Goal: Task Accomplishment & Management: Manage account settings

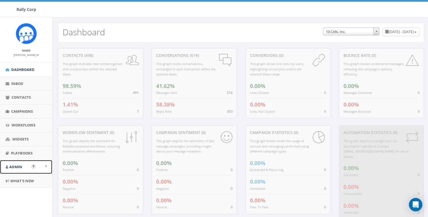
click at [16, 168] on span "Admin" at bounding box center [15, 167] width 13 height 5
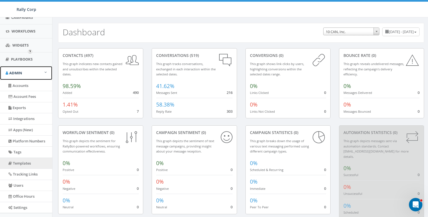
scroll to position [115, 0]
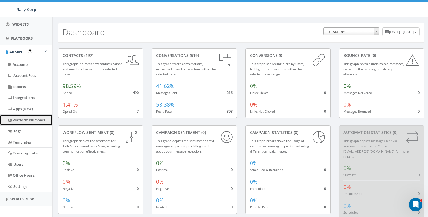
click at [21, 120] on link "Platform Numbers" at bounding box center [26, 120] width 52 height 11
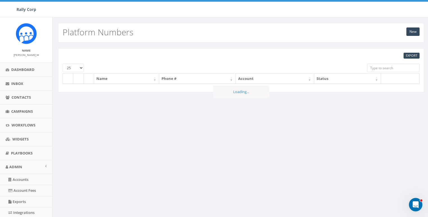
click at [381, 66] on input "search" at bounding box center [393, 68] width 53 height 8
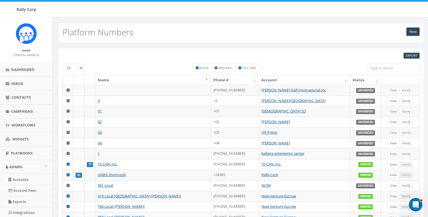
click at [388, 66] on input "search" at bounding box center [393, 68] width 53 height 8
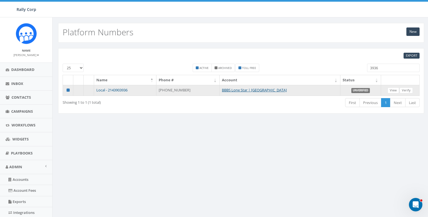
type input "3936"
click at [108, 89] on link "Local - 2143903936" at bounding box center [111, 90] width 31 height 5
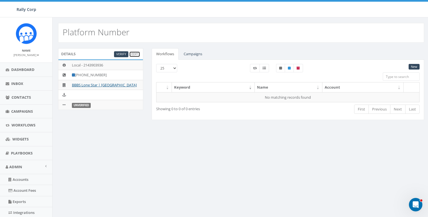
click at [134, 54] on link "Edit" at bounding box center [134, 54] width 11 height 6
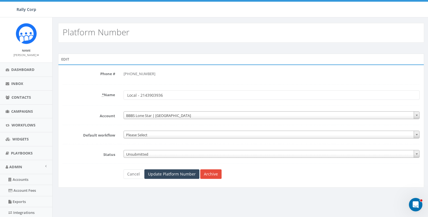
click at [140, 154] on span "Unsubmitted" at bounding box center [272, 155] width 296 height 8
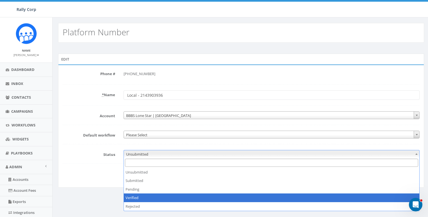
select select "3"
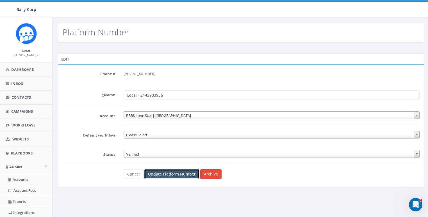
click at [167, 175] on input "Update Platform Number" at bounding box center [171, 175] width 55 height 10
click at [144, 73] on div "+1 214-390-3936" at bounding box center [272, 74] width 296 height 10
copy div "3936"
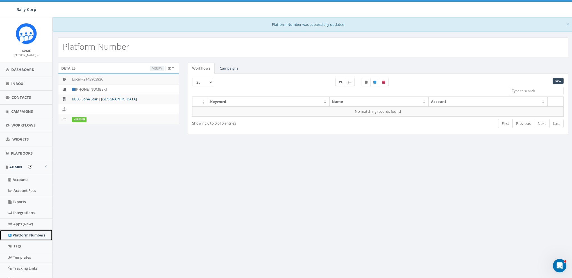
click at [22, 217] on link "Platform Numbers" at bounding box center [26, 235] width 52 height 11
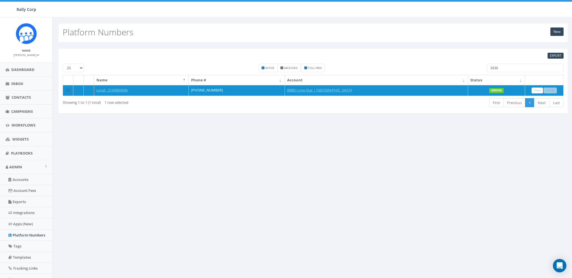
click at [520, 64] on input "3936" at bounding box center [525, 68] width 76 height 8
paste input "56580"
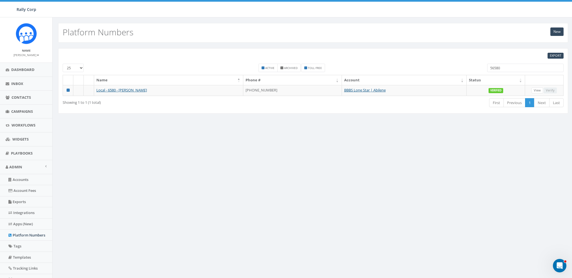
paste input "2987"
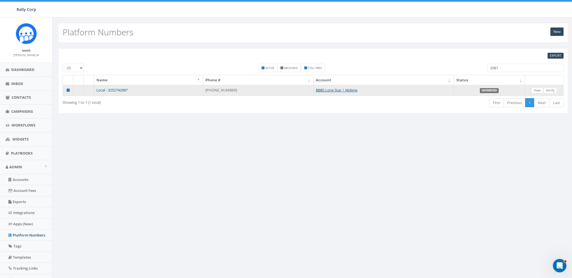
type input "2987"
click at [108, 90] on link "Local - 3252742987" at bounding box center [111, 90] width 31 height 5
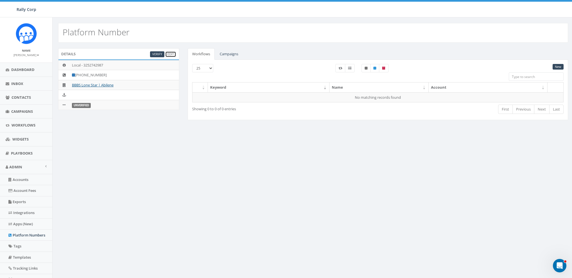
click at [172, 54] on link "Edit" at bounding box center [170, 54] width 11 height 6
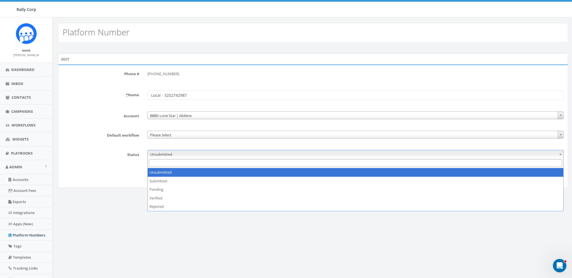
click at [164, 152] on span "Unsubmitted" at bounding box center [355, 155] width 415 height 8
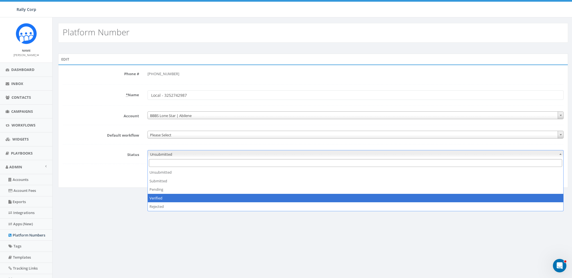
select select "3"
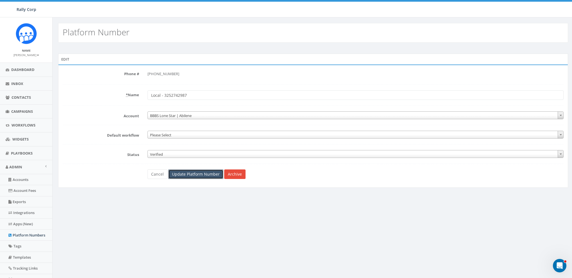
click at [190, 175] on input "Update Platform Number" at bounding box center [195, 175] width 55 height 10
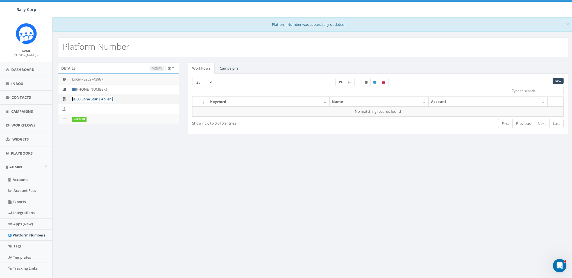
click at [100, 99] on link "BBBS Lone Star | Abilene" at bounding box center [93, 99] width 42 height 5
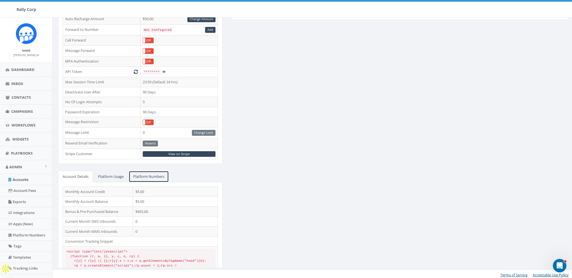
click at [156, 171] on link "Platform Numbers" at bounding box center [149, 177] width 40 height 12
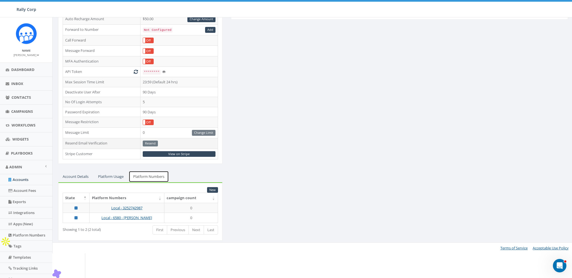
scroll to position [90, 0]
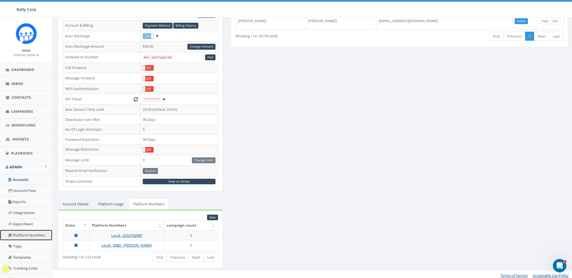
click at [29, 234] on link "Platform Numbers" at bounding box center [26, 235] width 52 height 11
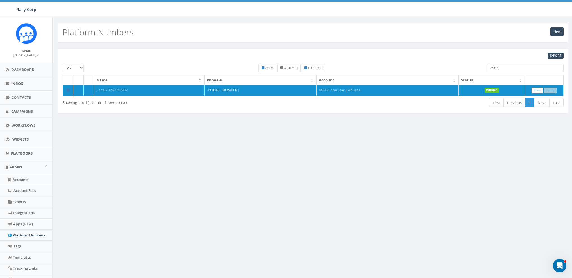
click at [507, 67] on input "2987" at bounding box center [525, 68] width 76 height 8
paste input "82990"
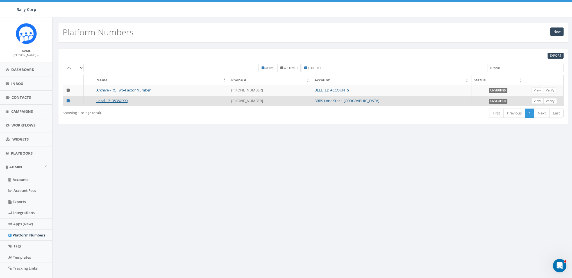
type input "82990"
click at [366, 99] on link "BBBS Lone Star | [GEOGRAPHIC_DATA]" at bounding box center [346, 100] width 65 height 5
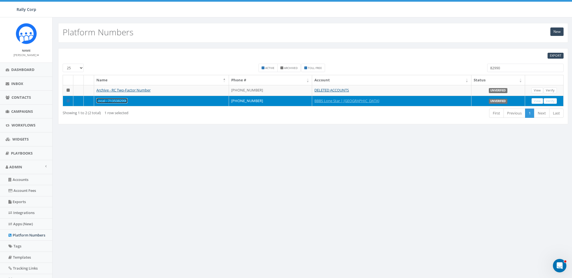
click at [113, 99] on link "Local - 7135382990" at bounding box center [111, 100] width 31 height 5
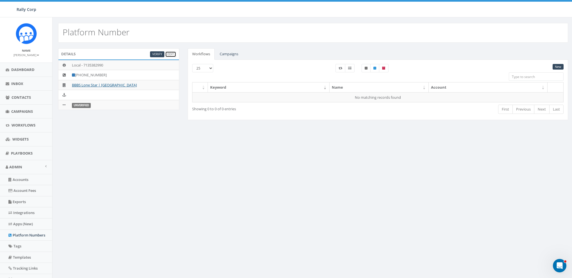
click at [173, 53] on link "Edit" at bounding box center [170, 54] width 11 height 6
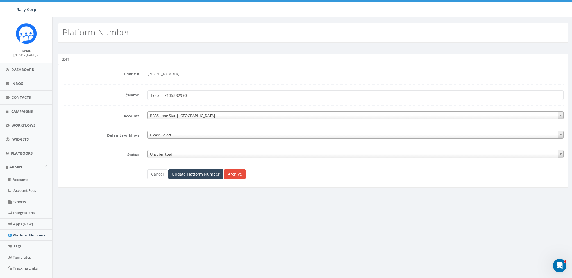
click at [163, 152] on span "Unsubmitted" at bounding box center [355, 155] width 415 height 8
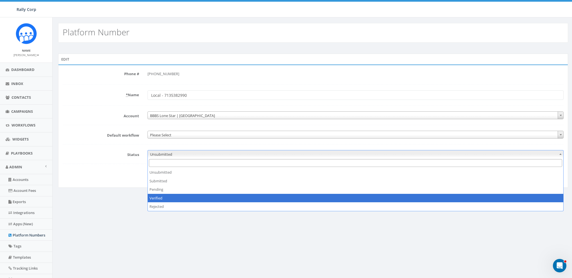
select select "3"
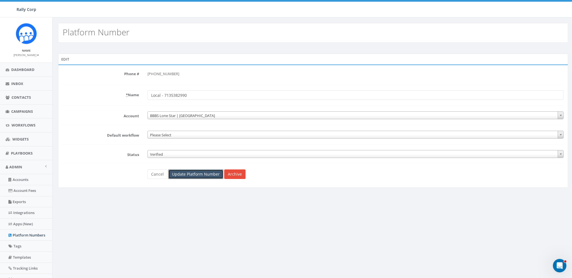
click at [184, 176] on input "Update Platform Number" at bounding box center [195, 175] width 55 height 10
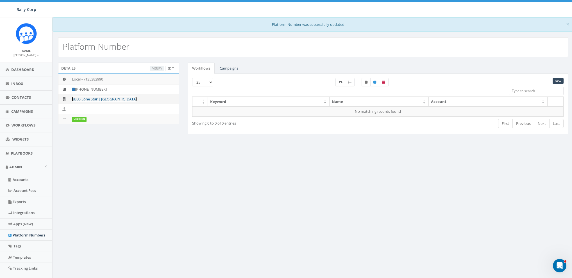
click at [101, 100] on link "BBBS Lone Star | [GEOGRAPHIC_DATA]" at bounding box center [104, 99] width 65 height 5
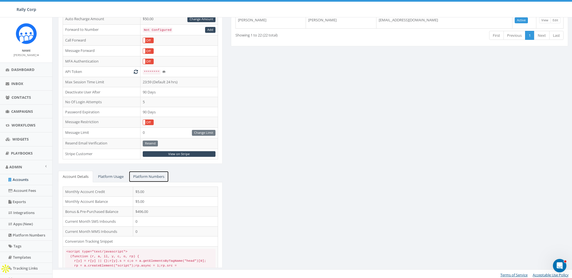
click at [142, 172] on link "Platform Numbers" at bounding box center [149, 177] width 40 height 12
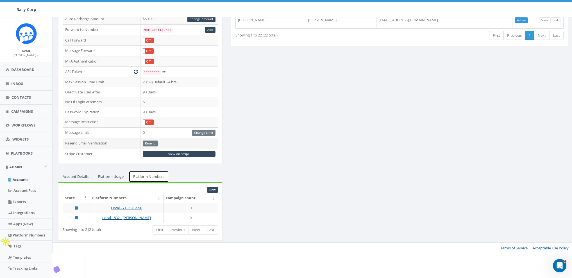
scroll to position [90, 0]
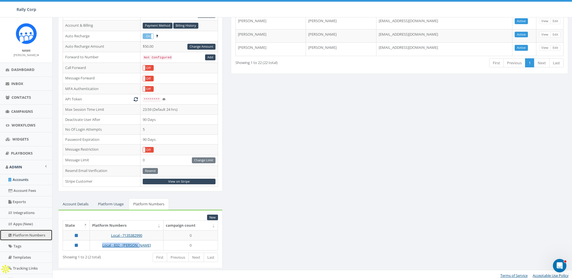
click at [21, 234] on link "Platform Numbers" at bounding box center [26, 235] width 52 height 11
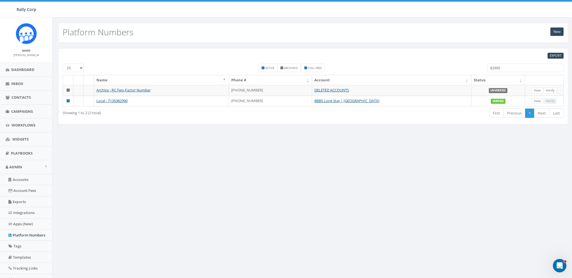
click at [519, 66] on input "82990" at bounding box center [525, 68] width 76 height 8
paste input "402918"
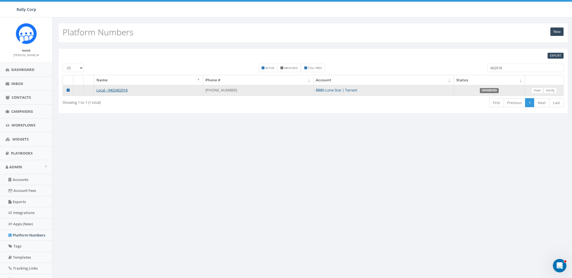
type input "402918"
click at [342, 90] on link "BBBS Lone Star | Tarrant" at bounding box center [337, 90] width 42 height 5
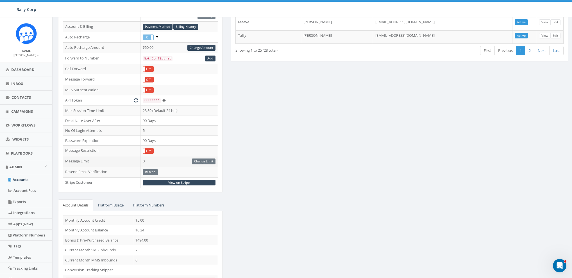
scroll to position [117, 0]
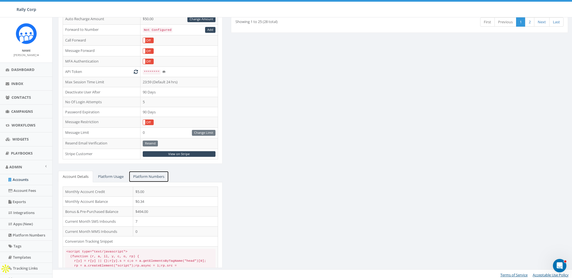
click at [142, 173] on link "Platform Numbers" at bounding box center [149, 177] width 40 height 12
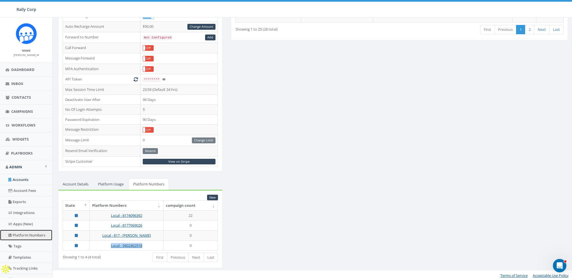
click at [20, 232] on link "Platform Numbers" at bounding box center [26, 235] width 52 height 11
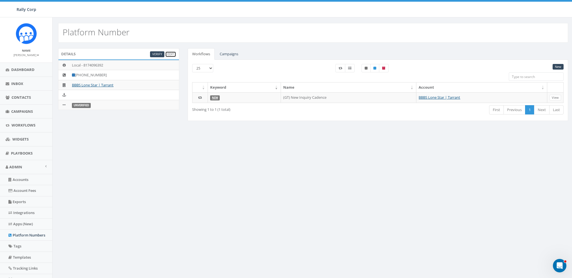
click at [171, 54] on link "Edit" at bounding box center [170, 54] width 11 height 6
click at [170, 53] on link "Edit" at bounding box center [170, 54] width 11 height 6
click at [171, 54] on link "Edit" at bounding box center [170, 54] width 11 height 6
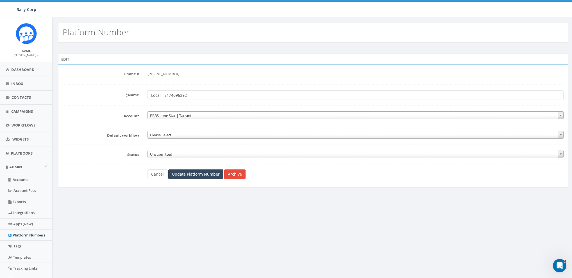
click at [186, 151] on span "Unsubmitted" at bounding box center [355, 155] width 415 height 8
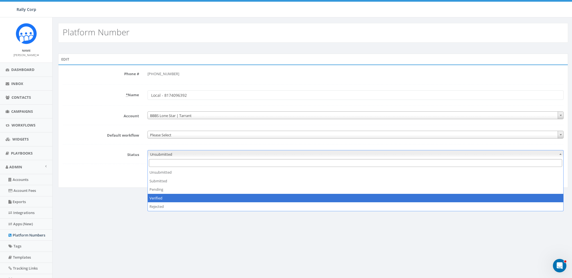
select select "3"
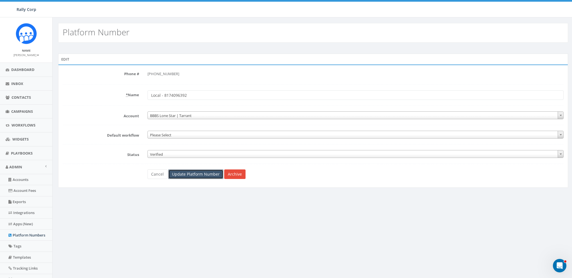
click at [201, 174] on input "Update Platform Number" at bounding box center [195, 175] width 55 height 10
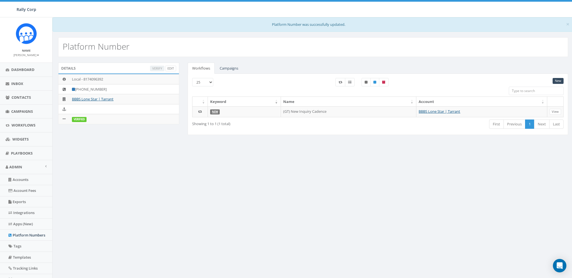
click at [305, 221] on div "× Platform Number was successfully updated. Platform Number Details Verify Edit…" at bounding box center [312, 176] width 521 height 319
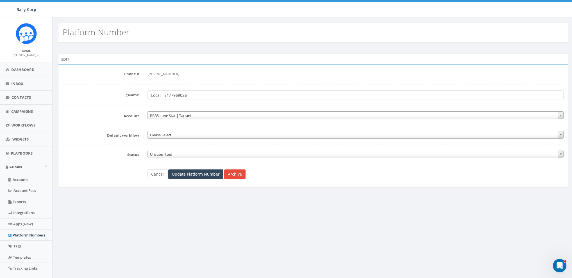
click at [163, 152] on span "Unsubmitted" at bounding box center [355, 155] width 415 height 8
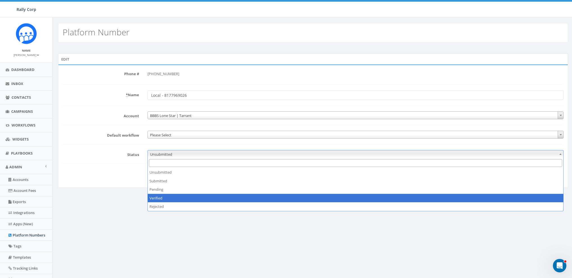
select select "3"
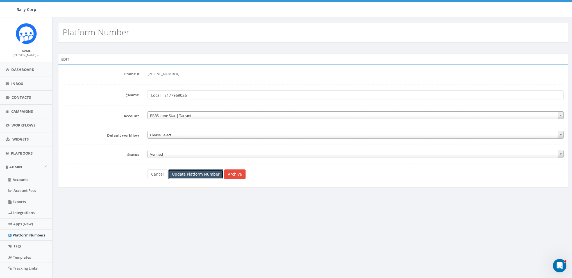
click at [188, 172] on input "Update Platform Number" at bounding box center [195, 175] width 55 height 10
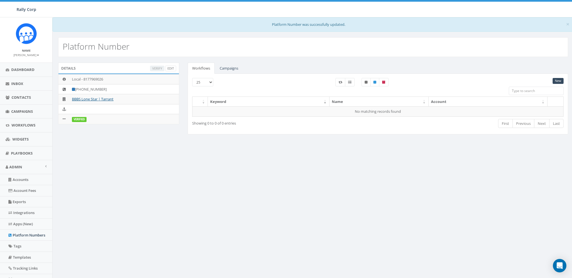
click at [293, 211] on div "× Platform Number was successfully updated. Platform Number Details Verify Edit…" at bounding box center [312, 176] width 521 height 319
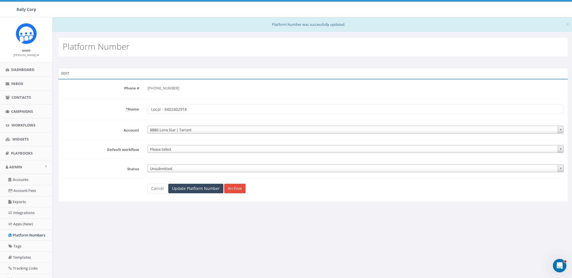
click at [167, 167] on span "Unsubmitted" at bounding box center [355, 169] width 415 height 8
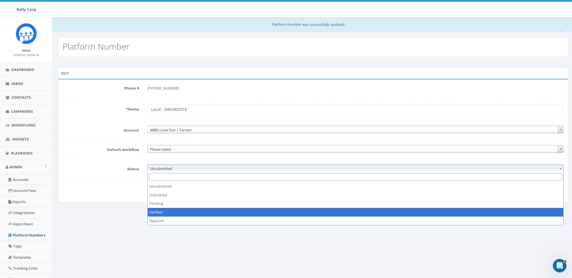
select select "3"
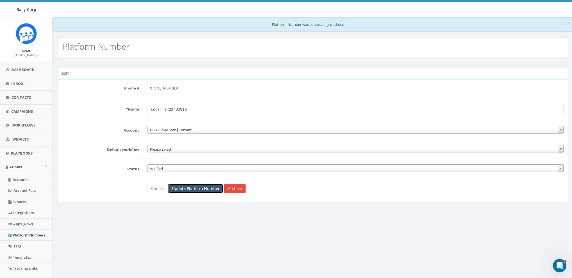
click at [187, 191] on input "Update Platform Number" at bounding box center [195, 189] width 55 height 10
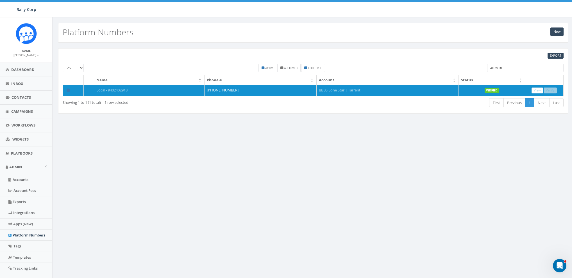
click at [510, 68] on input "402918" at bounding box center [525, 68] width 76 height 8
click at [513, 67] on input "402918" at bounding box center [525, 68] width 76 height 8
paste input "548270"
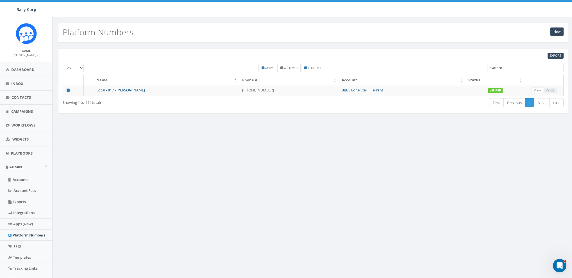
paste input "69026"
click at [506, 67] on input "69026" at bounding box center [525, 68] width 76 height 8
paste input "096392"
click at [520, 67] on input "096392" at bounding box center [525, 68] width 76 height 8
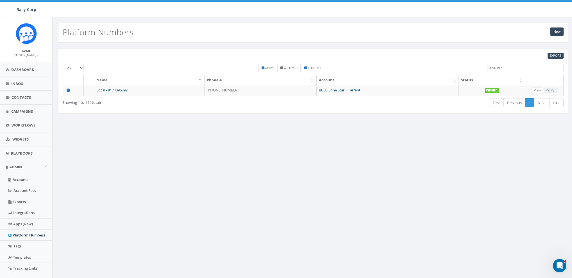
paste input "98055"
type input "98055"
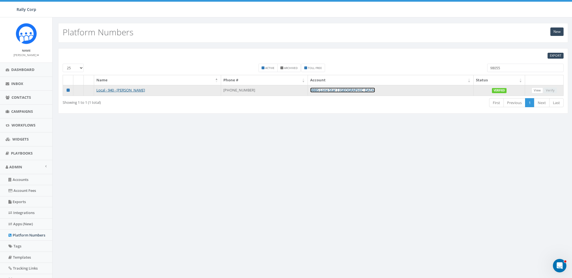
click at [325, 89] on link "BBBS Lone Star | [GEOGRAPHIC_DATA]" at bounding box center [342, 90] width 65 height 5
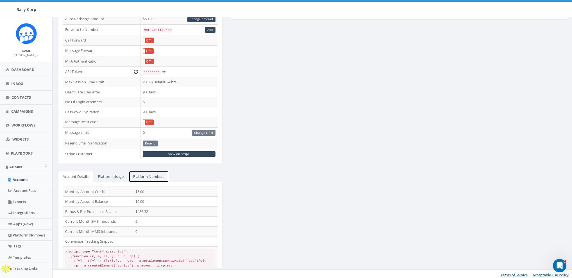
click at [151, 176] on link "Platform Numbers" at bounding box center [149, 177] width 40 height 12
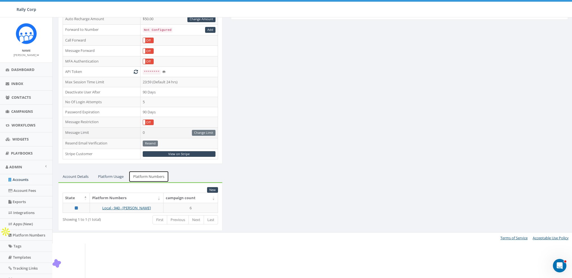
scroll to position [80, 0]
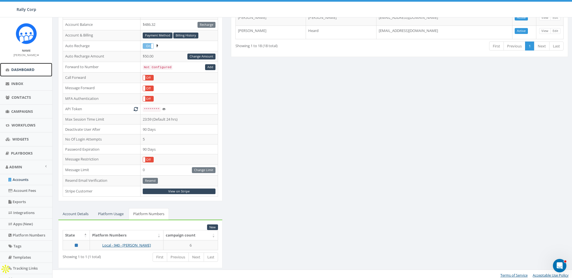
click at [22, 73] on link "Dashboard" at bounding box center [26, 70] width 52 height 14
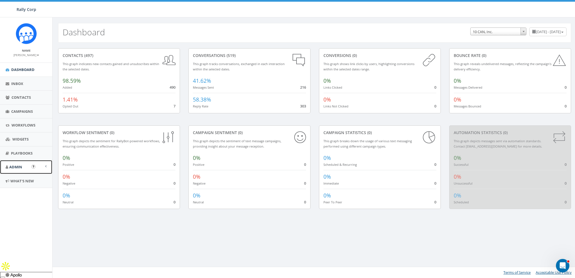
click at [14, 165] on span "Admin" at bounding box center [15, 167] width 13 height 5
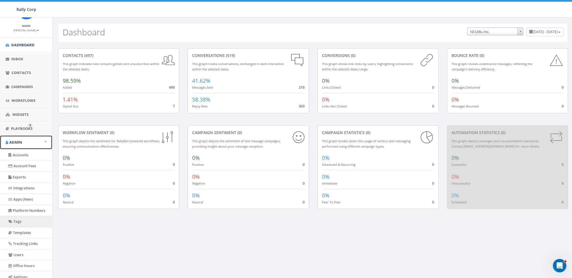
scroll to position [41, 0]
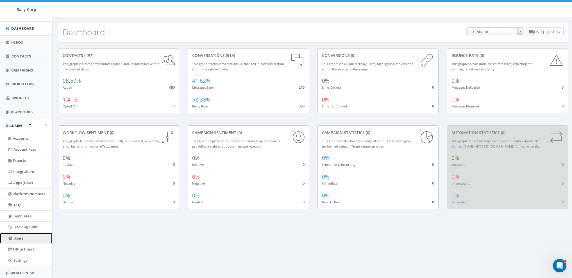
click at [23, 238] on link "Users" at bounding box center [26, 238] width 52 height 11
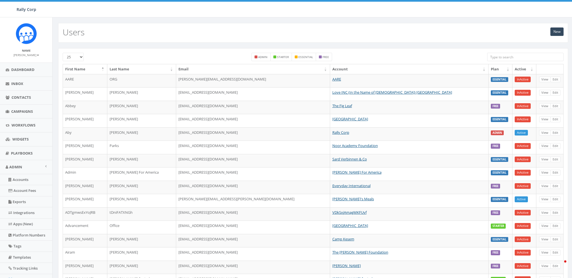
click at [501, 62] on div at bounding box center [525, 58] width 76 height 10
click at [498, 55] on input "search" at bounding box center [525, 57] width 76 height 8
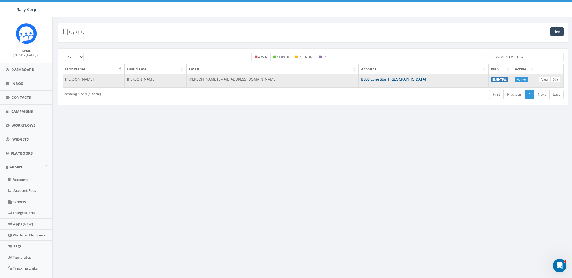
type input "[PERSON_NAME]+tra"
click at [558, 80] on link "Edit" at bounding box center [555, 80] width 10 height 6
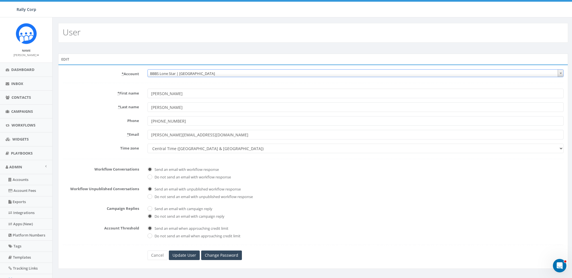
click at [178, 71] on span "BBBS Lone Star | [GEOGRAPHIC_DATA]" at bounding box center [355, 74] width 415 height 8
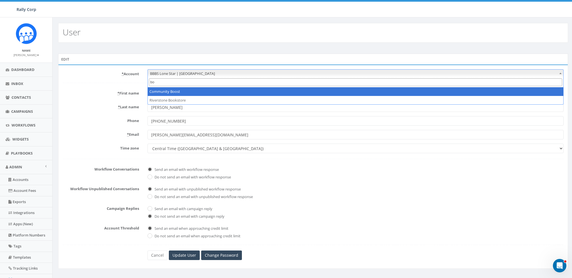
type input "b"
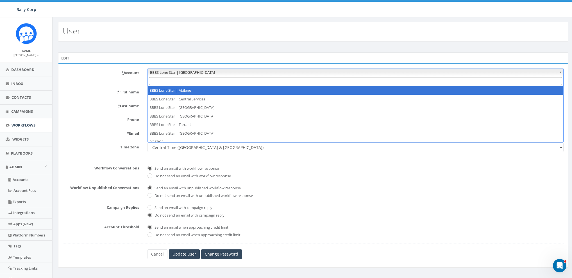
scroll to position [2, 0]
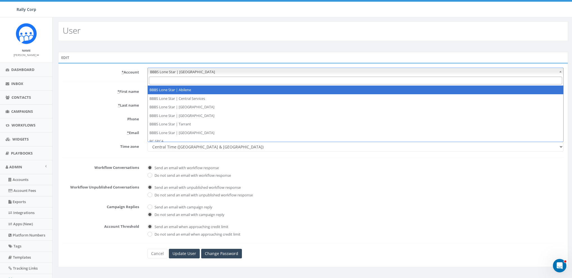
click at [172, 81] on input "Search" at bounding box center [355, 81] width 413 height 8
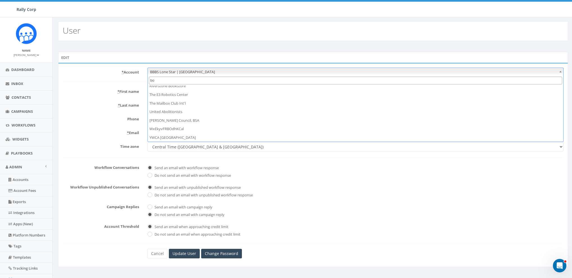
scroll to position [0, 0]
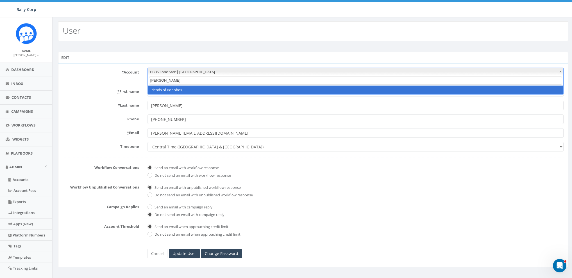
type input "[PERSON_NAME]"
select select "1047"
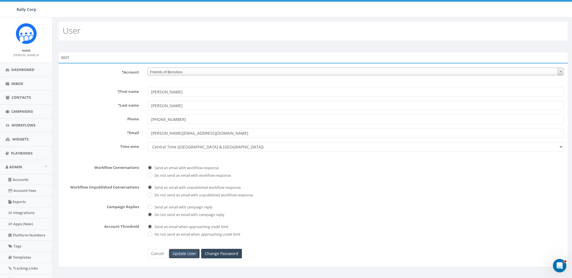
click at [188, 250] on input "Update User" at bounding box center [184, 254] width 31 height 10
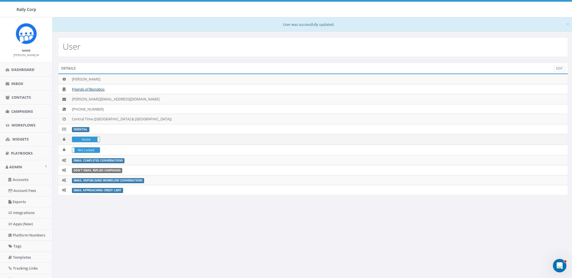
click at [277, 138] on td "Active In Active" at bounding box center [319, 139] width 498 height 11
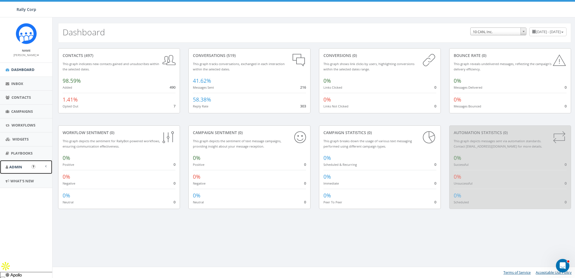
click at [18, 166] on span "Admin" at bounding box center [15, 167] width 13 height 5
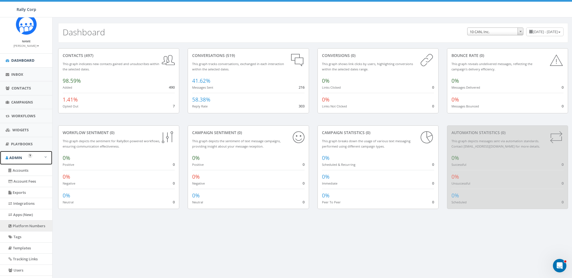
scroll to position [18, 0]
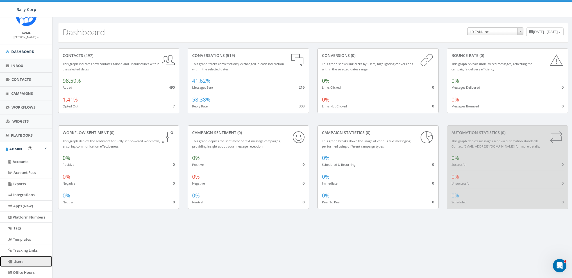
click at [17, 256] on link "Users" at bounding box center [26, 261] width 52 height 11
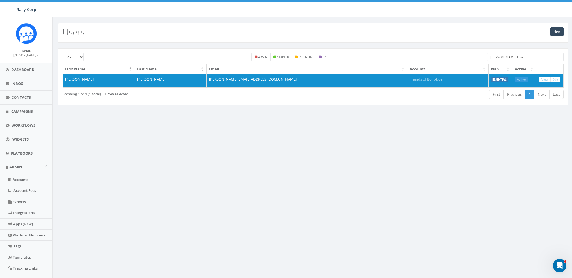
click at [522, 56] on input "[PERSON_NAME]+tra" at bounding box center [525, 57] width 76 height 8
paste input "[URL][DOMAIN_NAME]"
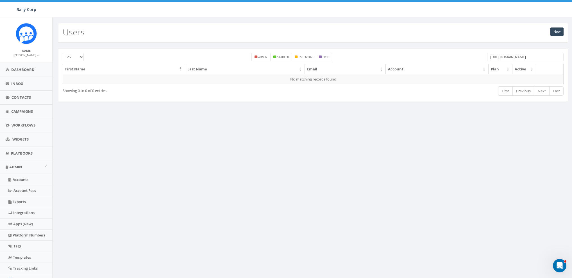
drag, startPoint x: 501, startPoint y: 57, endPoint x: 474, endPoint y: 57, distance: 26.7
click at [474, 57] on div "25 50 100 admin starter essential free [URL][DOMAIN_NAME]" at bounding box center [312, 58] width 509 height 11
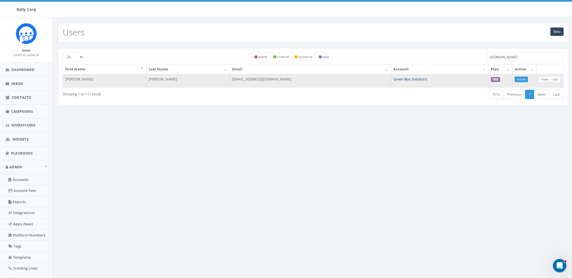
type input "[DOMAIN_NAME]"
click at [414, 79] on link "Green Box Solutions" at bounding box center [410, 79] width 34 height 5
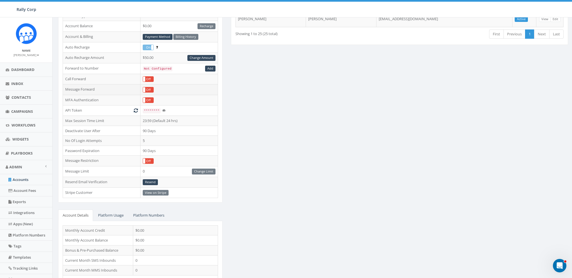
scroll to position [118, 0]
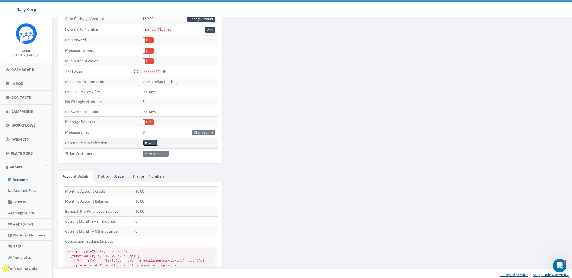
click at [148, 142] on link "Resend" at bounding box center [150, 143] width 15 height 6
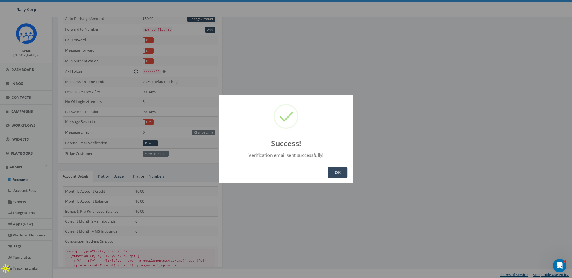
click at [339, 170] on button "OK" at bounding box center [337, 172] width 19 height 11
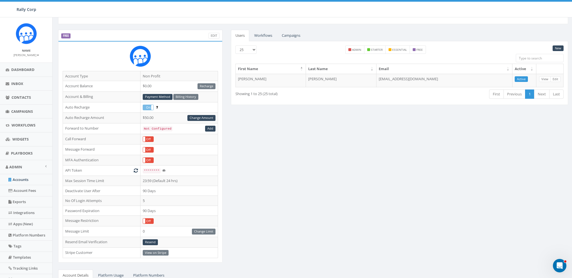
scroll to position [0, 0]
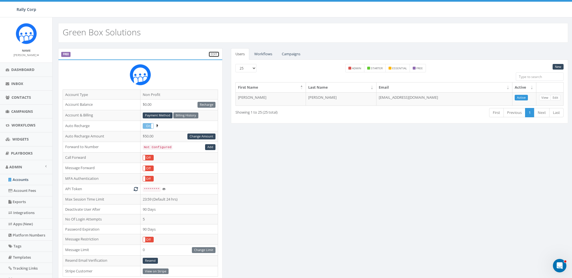
click at [211, 54] on link "Edit" at bounding box center [213, 54] width 11 height 6
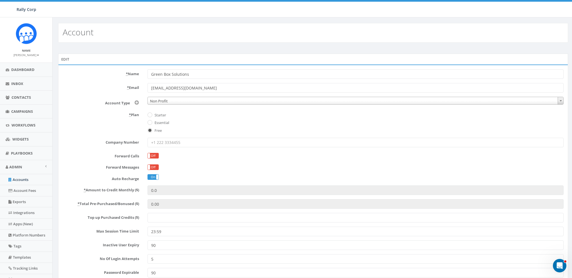
click at [113, 74] on label "* Name" at bounding box center [100, 72] width 85 height 7
click at [147, 74] on input "Green Box Solutions" at bounding box center [355, 74] width 416 height 10
click at [105, 85] on label "* Email" at bounding box center [100, 86] width 85 height 7
click at [147, 85] on input "[EMAIL_ADDRESS][DOMAIN_NAME]" at bounding box center [355, 88] width 416 height 10
click at [206, 90] on input "[EMAIL_ADDRESS][DOMAIN_NAME]" at bounding box center [355, 88] width 416 height 10
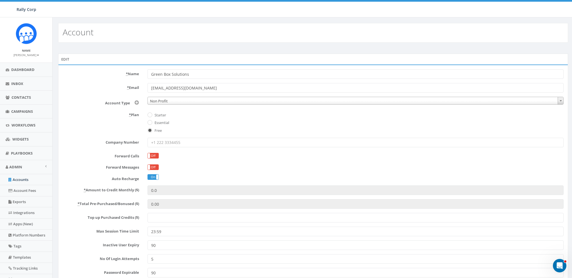
paste input "https://"
type input "https://greenboxsolutions.org"
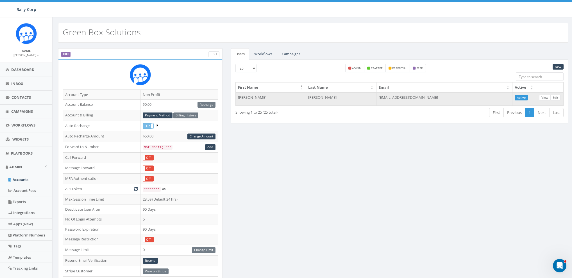
click at [402, 97] on td "[EMAIL_ADDRESS][DOMAIN_NAME]" at bounding box center [444, 98] width 136 height 13
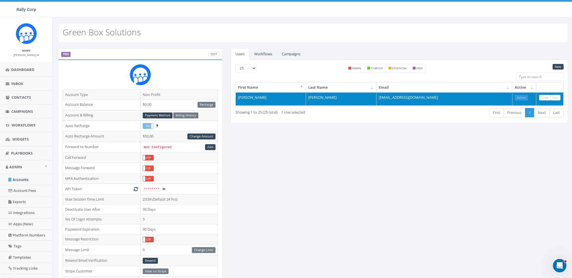
click at [402, 97] on td "[EMAIL_ADDRESS][DOMAIN_NAME]" at bounding box center [444, 98] width 136 height 13
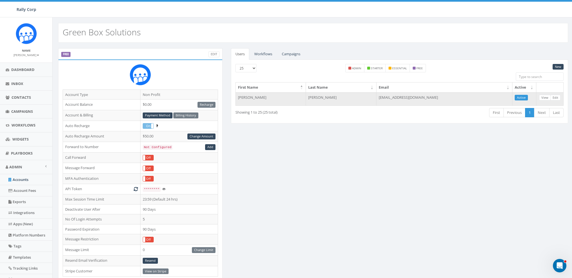
click at [402, 97] on td "[EMAIL_ADDRESS][DOMAIN_NAME]" at bounding box center [444, 98] width 136 height 13
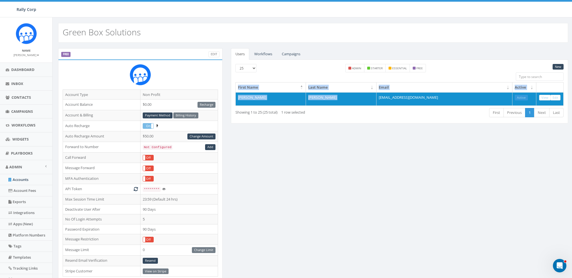
copy table "First Name Last Name Email Active Erin Welborn"
click at [216, 53] on link "Edit" at bounding box center [213, 54] width 11 height 6
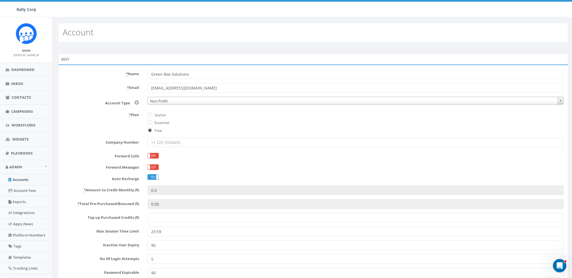
click at [107, 81] on form "* Name Green Box Solutions * Email erinwelnorn@greenboxsolutions.org Account Ty…" at bounding box center [313, 189] width 501 height 241
click at [184, 85] on input "erinwelnorn@greenboxsolutions.org" at bounding box center [355, 88] width 416 height 10
paste input "b"
type input "erinwelborn@greenboxsolutions.org"
click at [79, 125] on div "* Plan Starter Essential Free" at bounding box center [312, 121] width 509 height 23
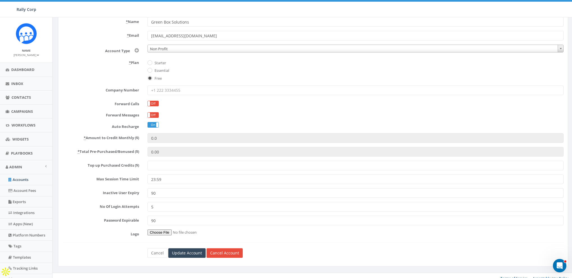
scroll to position [58, 0]
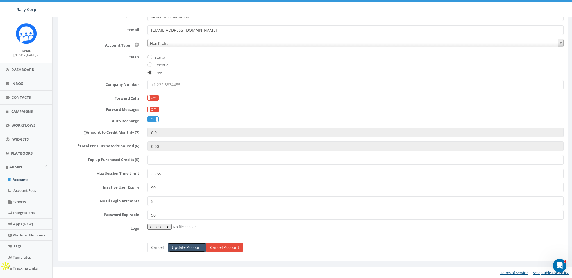
click at [188, 245] on input "Update Account" at bounding box center [186, 248] width 37 height 10
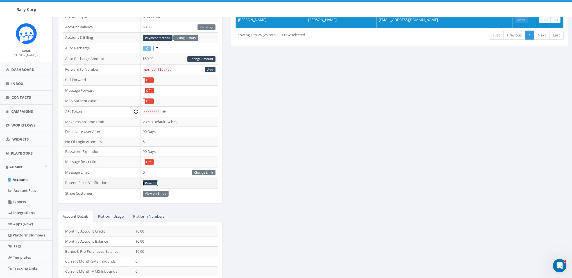
click at [152, 182] on link "Resend" at bounding box center [150, 184] width 15 height 6
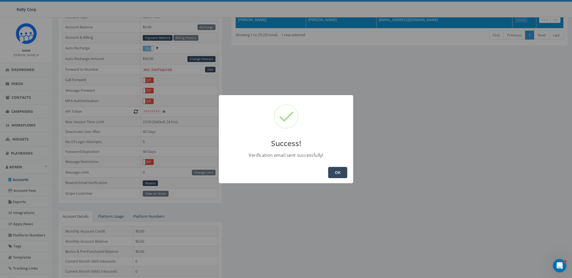
click at [335, 170] on button "OK" at bounding box center [337, 172] width 19 height 11
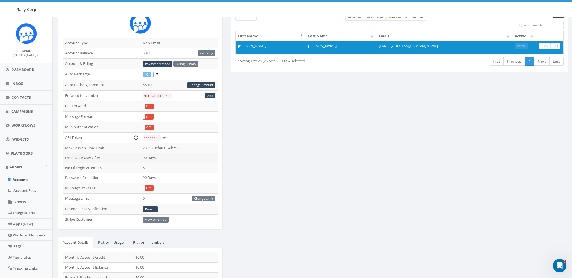
scroll to position [91, 0]
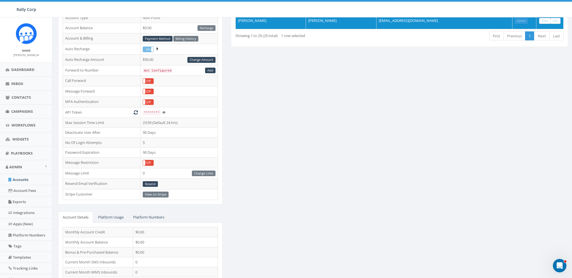
click at [300, 172] on div "FREE Edit Account Type Non Profit Account Balance $0.00 Recharge Account & Bill…" at bounding box center [313, 144] width 518 height 344
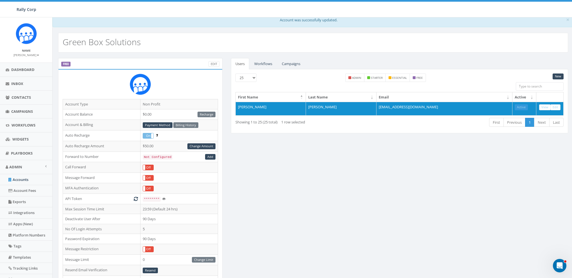
scroll to position [0, 0]
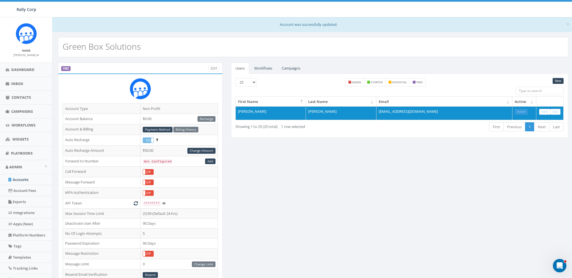
click at [58, 39] on div "Green Box Solutions" at bounding box center [313, 44] width 521 height 25
click at [66, 44] on h2 "Green Box Solutions" at bounding box center [102, 46] width 78 height 9
click at [317, 158] on div "FREE Edit Account Type Non Profit Account Balance $0.00 Recharge Account & Bill…" at bounding box center [313, 235] width 518 height 344
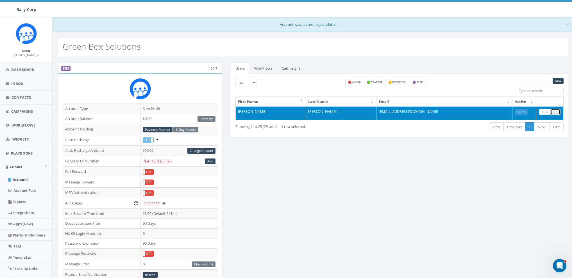
click at [554, 110] on link "Edit" at bounding box center [555, 112] width 10 height 6
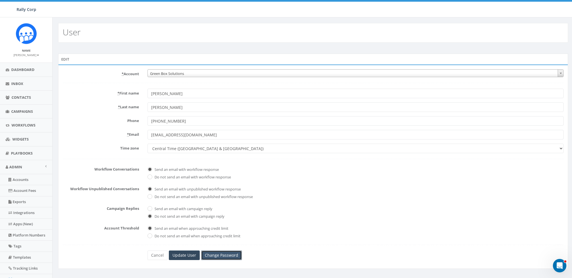
click at [216, 252] on link "Change Password" at bounding box center [221, 256] width 41 height 10
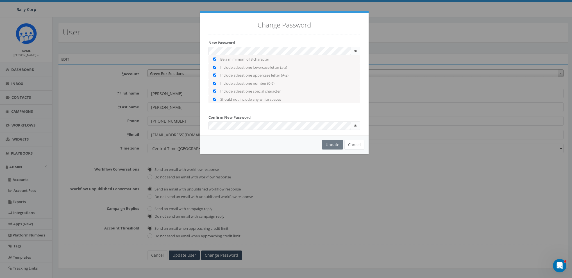
checkbox input "true"
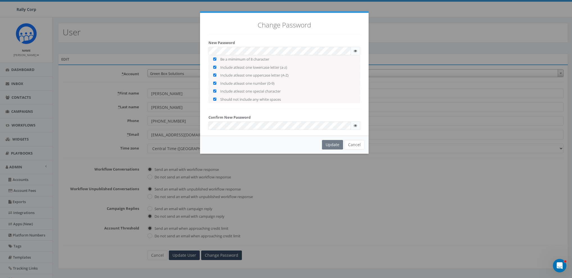
checkbox input "true"
click at [248, 36] on div "Change Password New Password Be a mimimum of 8 character Include atleast one lo…" at bounding box center [284, 74] width 168 height 123
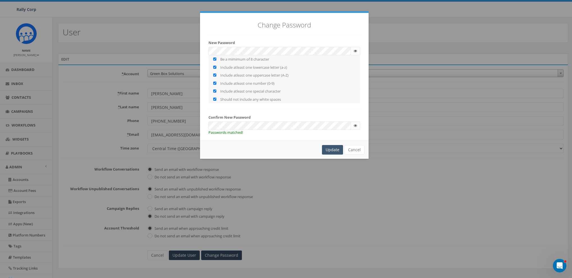
click at [332, 148] on div "Update" at bounding box center [332, 150] width 21 height 10
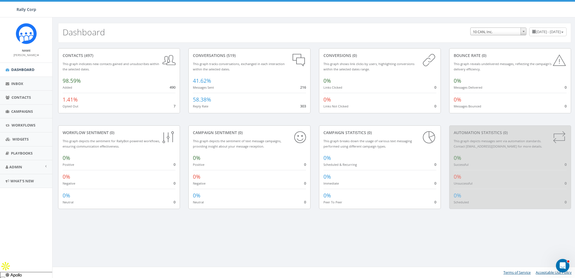
click at [240, 54] on div "conversations (519)" at bounding box center [249, 56] width 113 height 6
click at [15, 163] on link "Admin" at bounding box center [26, 167] width 52 height 14
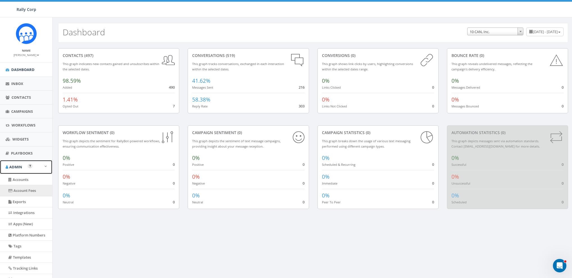
scroll to position [58, 0]
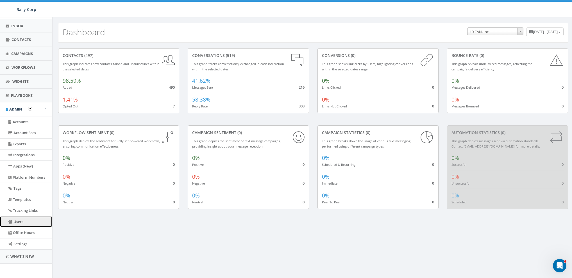
click at [20, 220] on link "Users" at bounding box center [26, 221] width 52 height 11
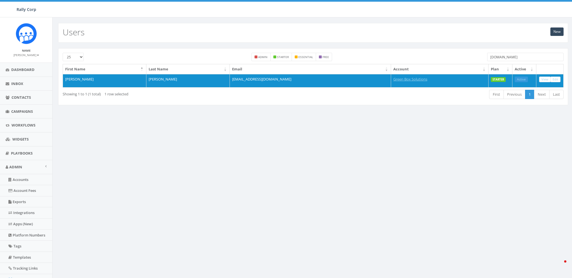
click at [526, 56] on input "greenboxsolutions.org" at bounding box center [525, 57] width 76 height 8
paste input "sandra@calledtopeace"
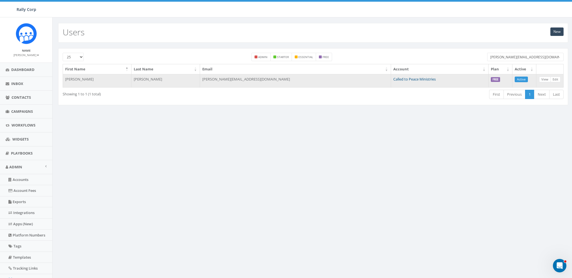
type input "[PERSON_NAME][EMAIL_ADDRESS][DOMAIN_NAME]"
click at [393, 78] on link "Called to Peace Ministries" at bounding box center [414, 79] width 42 height 5
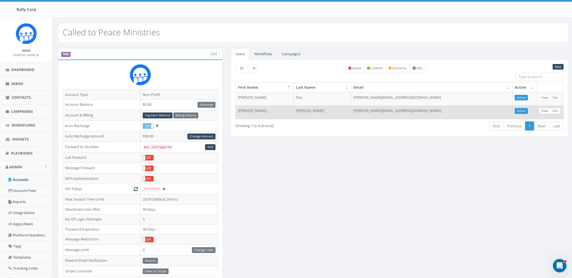
click at [412, 111] on td "[PERSON_NAME][EMAIL_ADDRESS][DOMAIN_NAME]" at bounding box center [431, 112] width 161 height 13
click at [412, 111] on td "sandra@calledtopeace.org" at bounding box center [431, 112] width 161 height 13
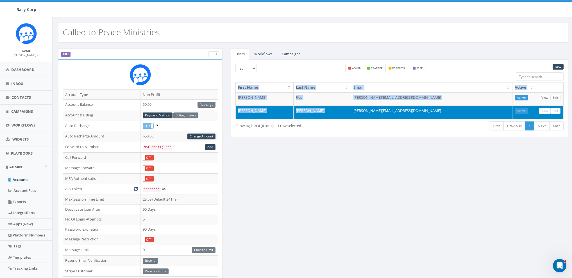
copy table "First Name Last Name Email Active Diana Fies diana@calledtopeace.org Active Vie…"
drag, startPoint x: 105, startPoint y: 25, endPoint x: 106, endPoint y: 30, distance: 5.2
click at [105, 26] on div "Called to Peace Ministries" at bounding box center [313, 33] width 510 height 20
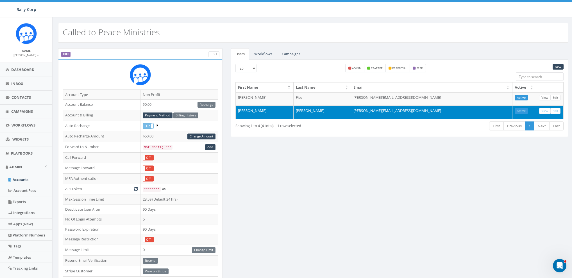
click at [106, 31] on h2 "Called to Peace Ministries" at bounding box center [111, 32] width 97 height 9
copy h2 "Called to Peace Ministries"
click at [269, 140] on div "Users Workflows Campaigns New 25 50 100 admin starter essential free First Name…" at bounding box center [399, 96] width 345 height 96
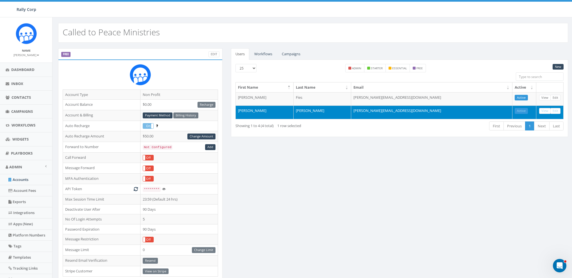
click at [296, 208] on div "FREE Edit Account Type Non Profit Account Balance $0.00 Recharge Account & Bill…" at bounding box center [313, 220] width 518 height 344
click at [289, 152] on div "FREE Edit Account Type Non Profit Account Balance $0.00 Recharge Account & Bill…" at bounding box center [313, 220] width 518 height 344
click at [324, 150] on div "FREE Edit Account Type Non Profit Account Balance $0.00 Recharge Account & Bill…" at bounding box center [313, 220] width 518 height 344
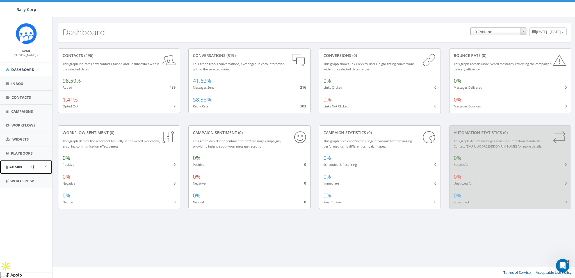
click at [23, 167] on link "Admin" at bounding box center [26, 167] width 52 height 14
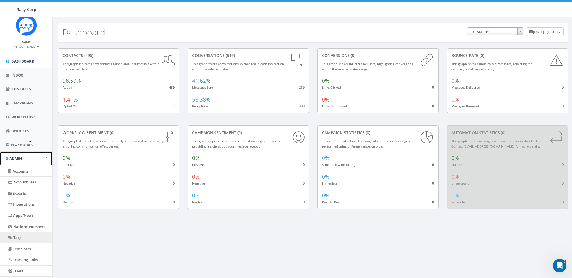
scroll to position [30, 0]
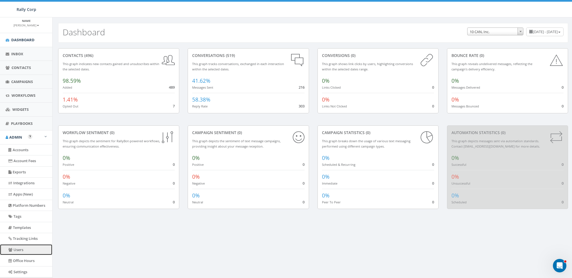
click at [20, 247] on link "Users" at bounding box center [26, 250] width 52 height 11
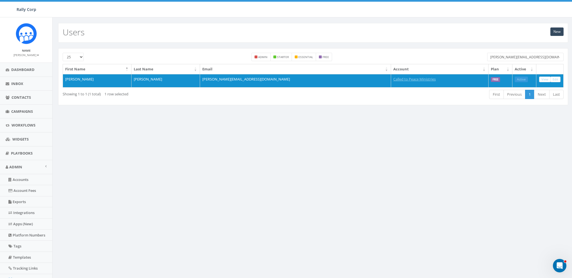
click at [498, 53] on input "[PERSON_NAME][EMAIL_ADDRESS][DOMAIN_NAME]" at bounding box center [525, 57] width 76 height 8
paste input "kendra@bonobos"
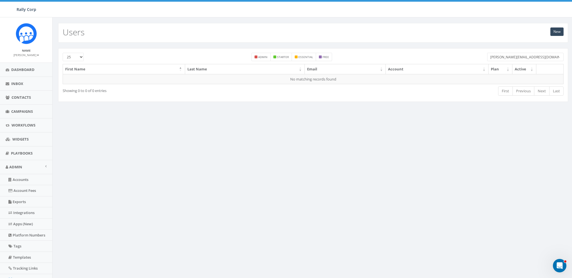
drag, startPoint x: 503, startPoint y: 56, endPoint x: 473, endPoint y: 55, distance: 30.1
click at [475, 55] on div "25 50 100 admin starter essential free kendra@bonobos.org" at bounding box center [312, 58] width 509 height 11
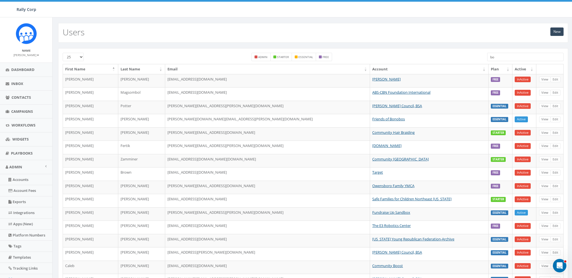
paste input "kendra@bonobos.org"
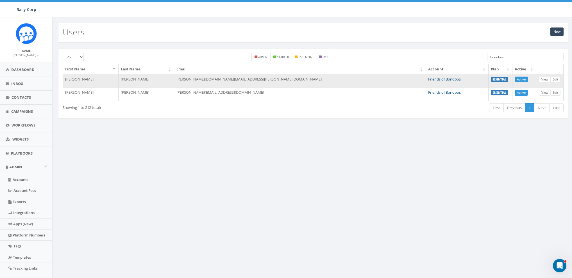
type input "bonobos"
click at [428, 79] on link "Friends of Bonobos" at bounding box center [444, 79] width 33 height 5
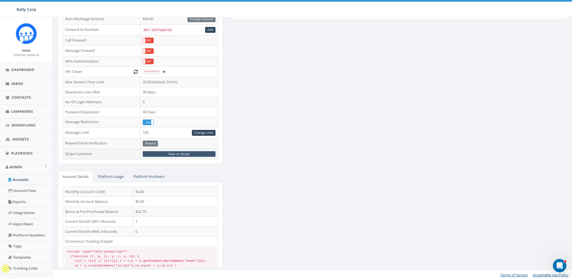
scroll to position [26, 0]
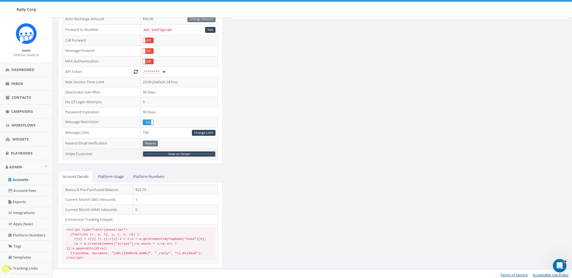
click at [177, 152] on link "View on Stripe" at bounding box center [179, 154] width 73 height 6
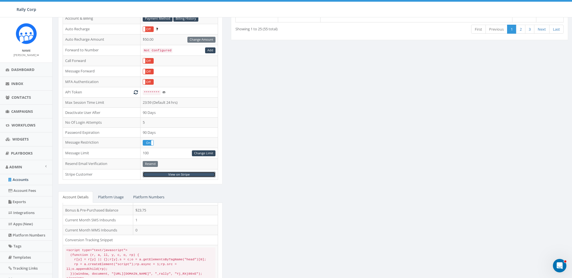
scroll to position [0, 0]
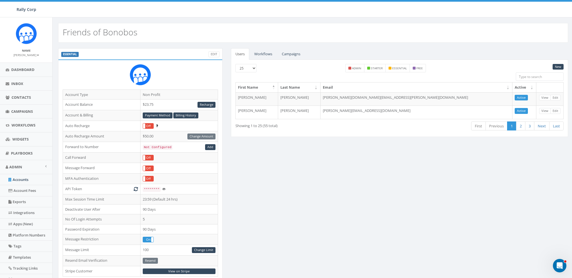
click at [387, 168] on div "ESSENTIAL Edit Account Type Non Profit Account Balance $23.75 Recharge Account …" at bounding box center [313, 220] width 518 height 344
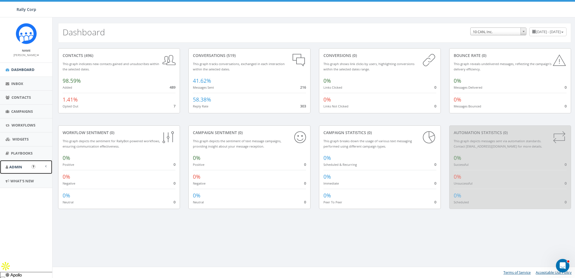
click at [12, 163] on link "Admin" at bounding box center [26, 167] width 52 height 14
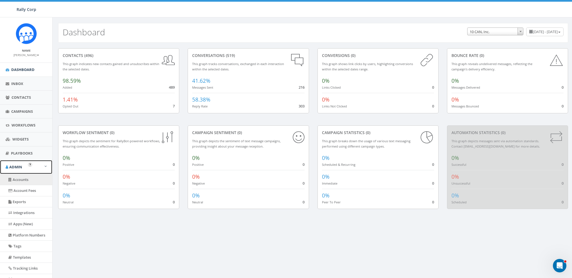
scroll to position [7, 0]
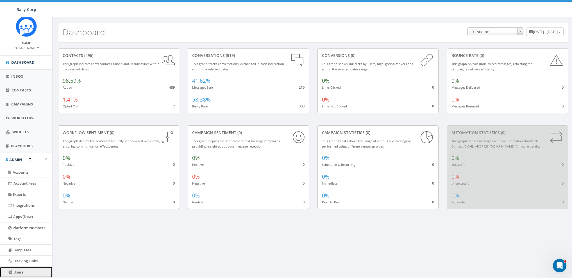
click at [19, 269] on link "Users" at bounding box center [26, 272] width 52 height 11
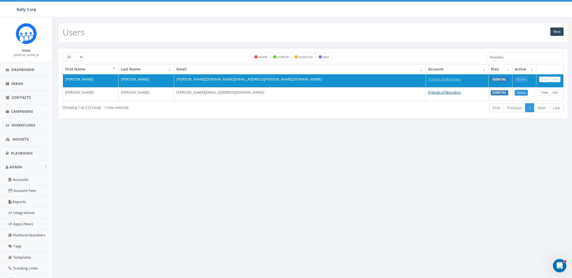
click at [517, 53] on input "bonobos" at bounding box center [525, 57] width 76 height 8
paste input "lastprisonerproject.org"
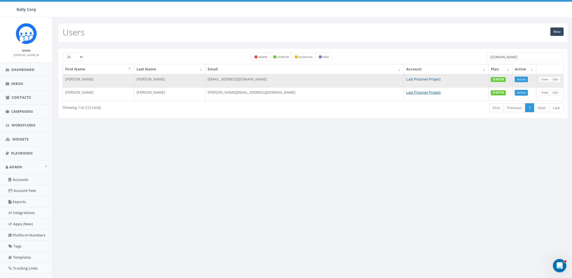
type input "lastprisonerproject.org"
click at [406, 77] on link "Last Prisoner Project" at bounding box center [423, 79] width 35 height 5
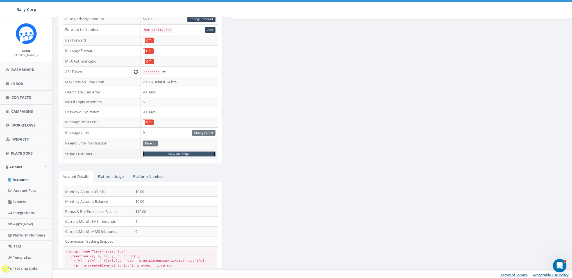
click at [178, 153] on link "View on Stripe" at bounding box center [179, 154] width 73 height 6
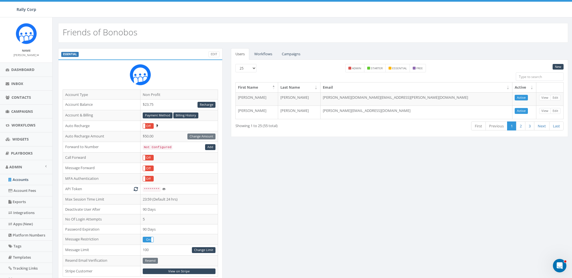
scroll to position [26, 0]
